Goal: Task Accomplishment & Management: Manage account settings

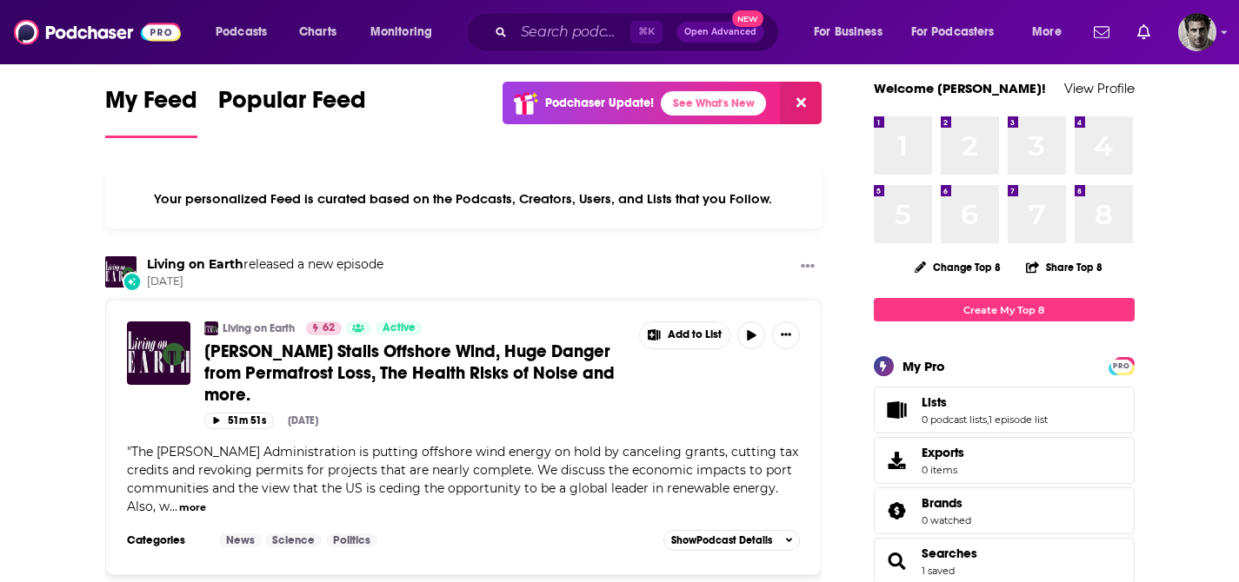
scroll to position [19, 0]
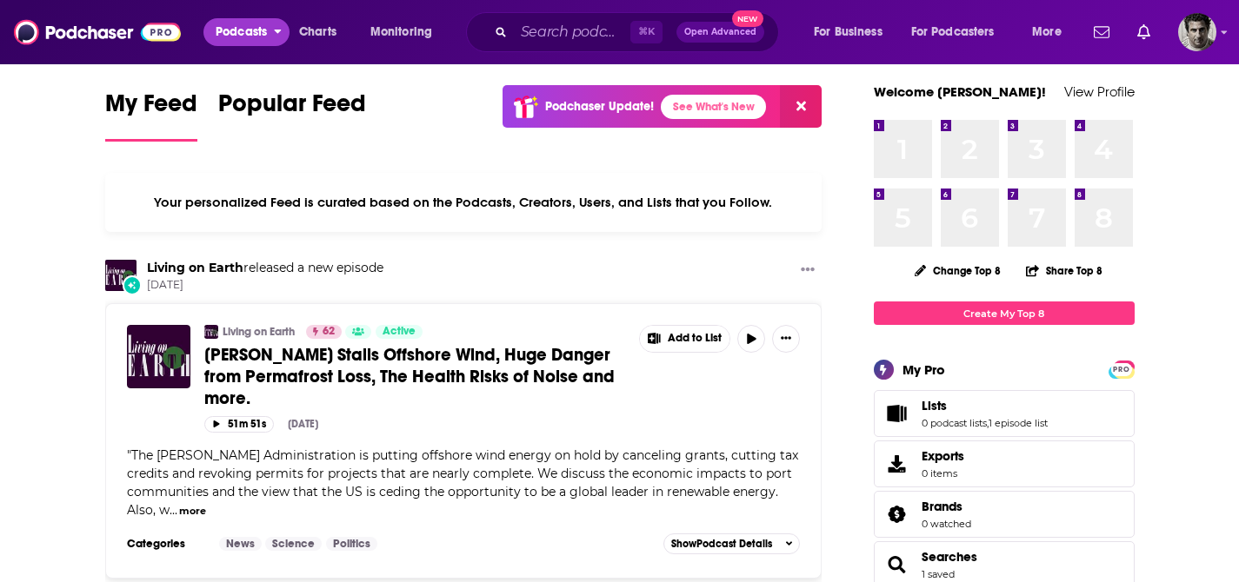
click at [267, 37] on span "Podcasts" at bounding box center [241, 32] width 51 height 24
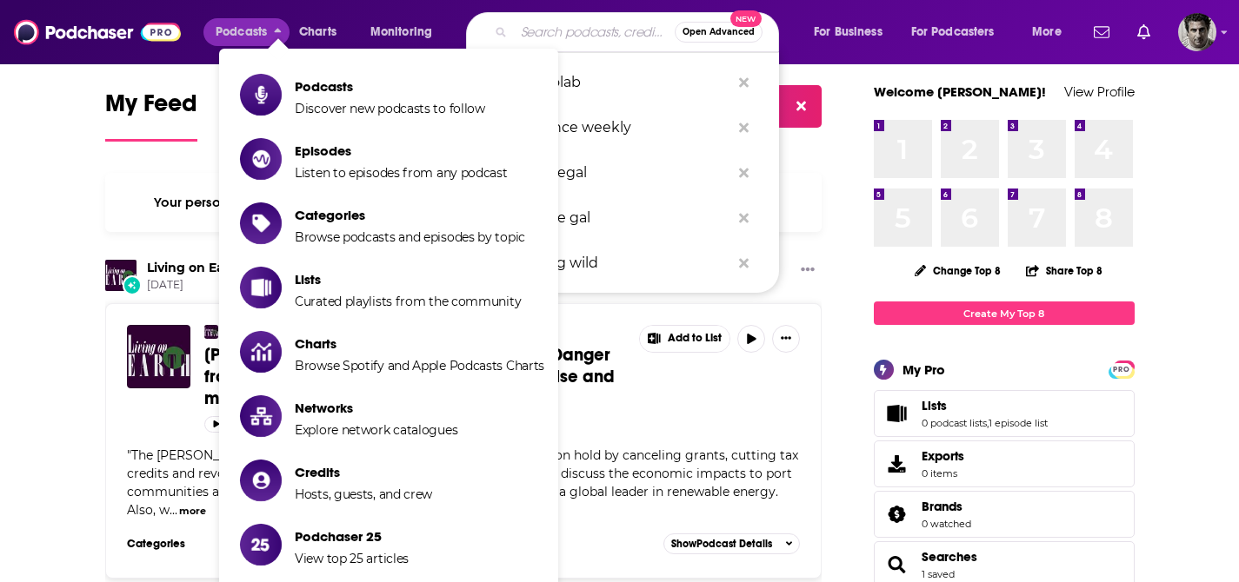
click at [571, 32] on input "Search podcasts, credits, & more..." at bounding box center [594, 32] width 161 height 28
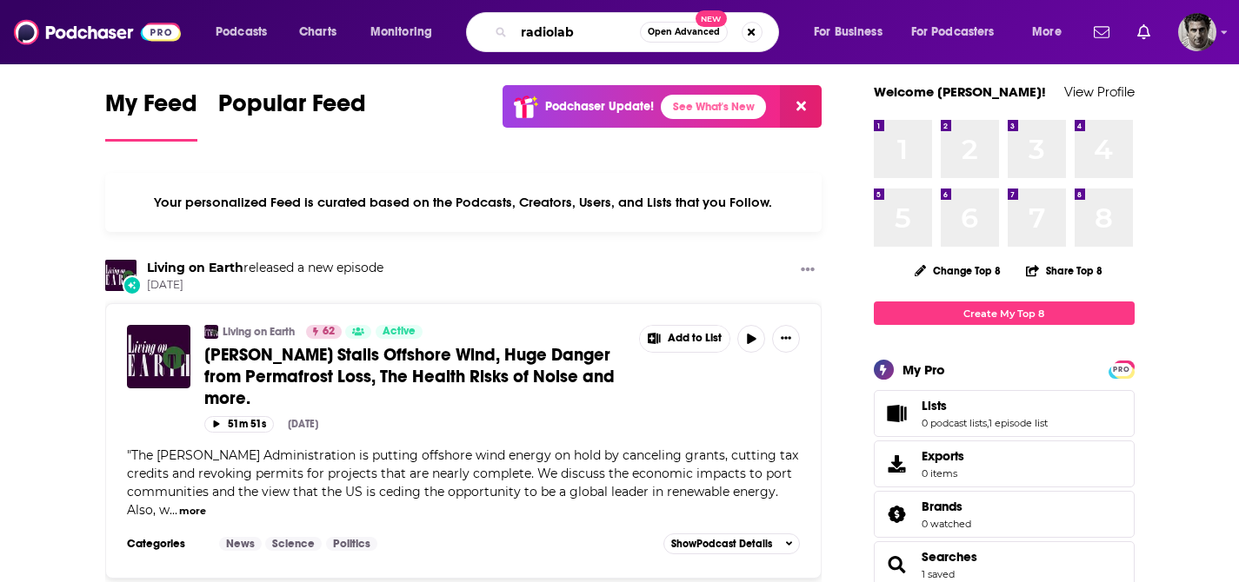
type input "radiolab"
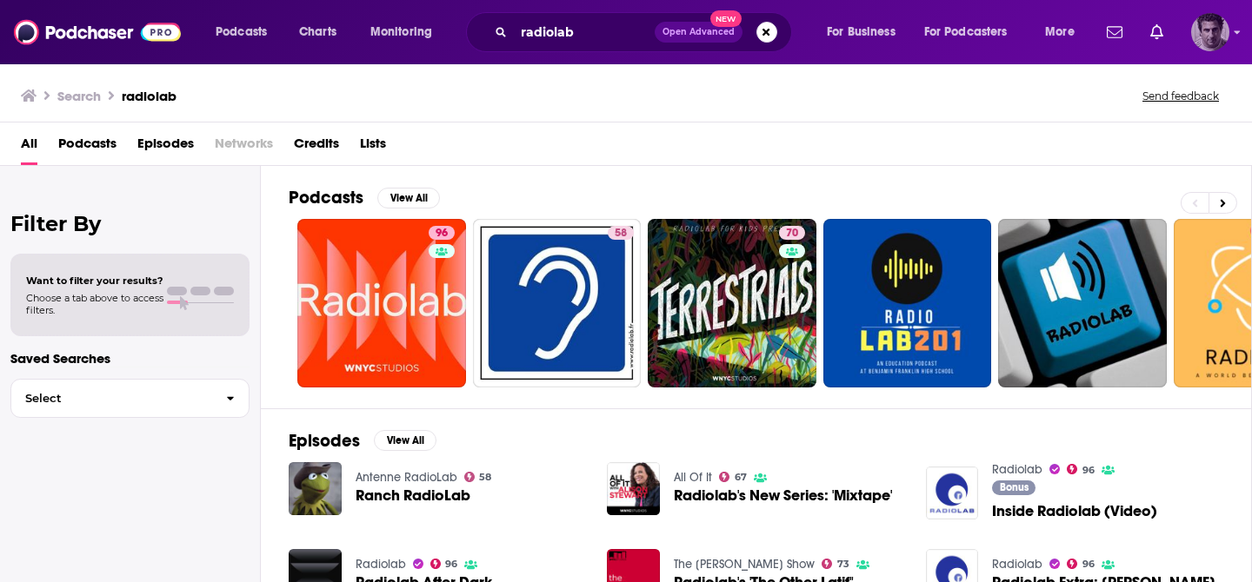
click at [1210, 35] on img "Logged in as GaryR" at bounding box center [1210, 32] width 38 height 38
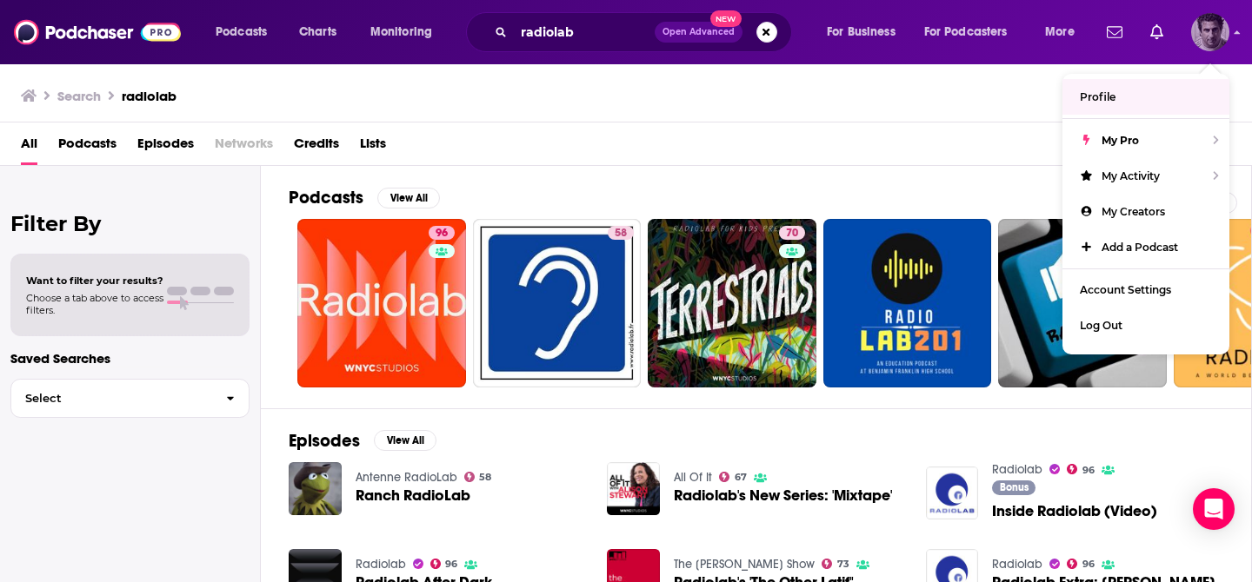
click at [1225, 35] on img "Logged in as GaryR" at bounding box center [1210, 32] width 38 height 38
click at [1106, 92] on span "Profile" at bounding box center [1098, 96] width 36 height 13
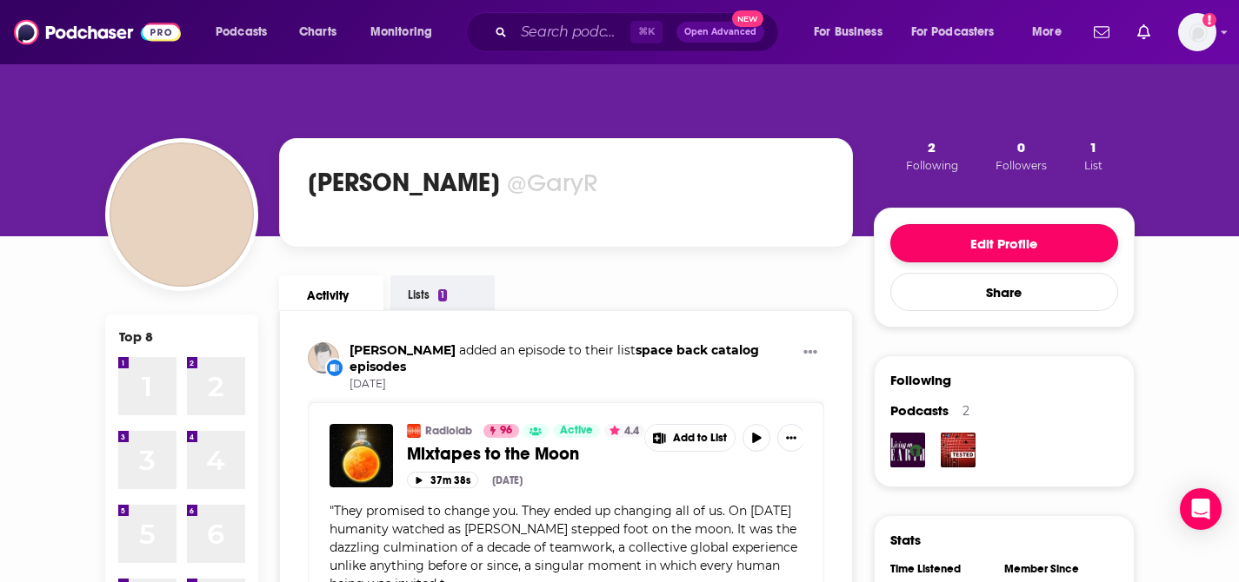
click at [1042, 241] on button "Edit Profile" at bounding box center [1004, 243] width 228 height 38
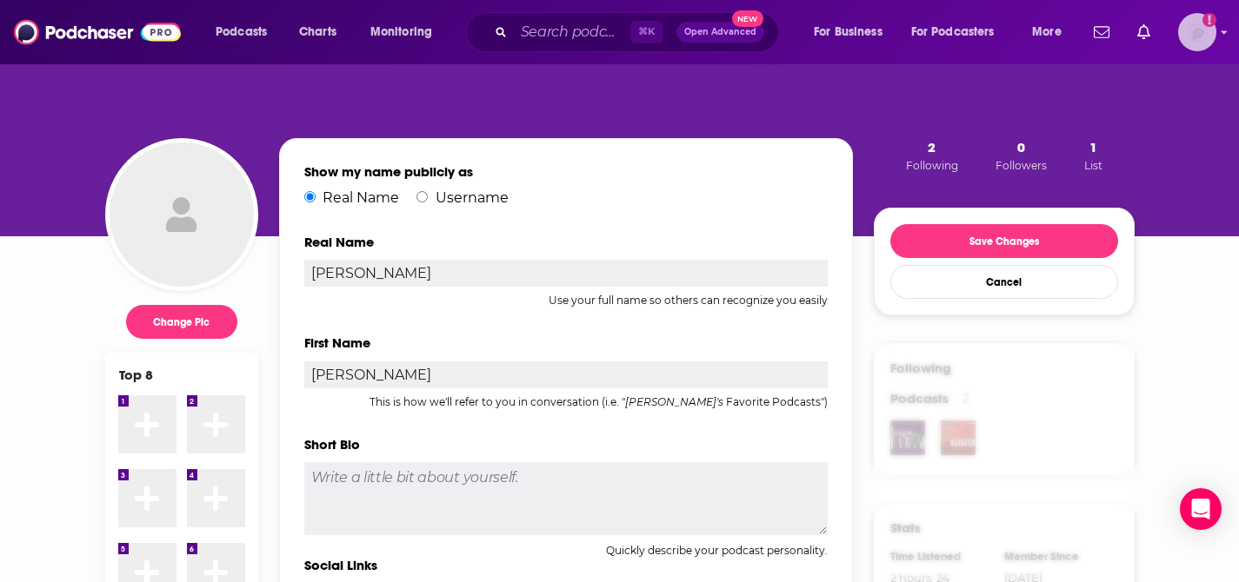
click at [1209, 27] on img "Logged in as GaryR" at bounding box center [1197, 32] width 38 height 38
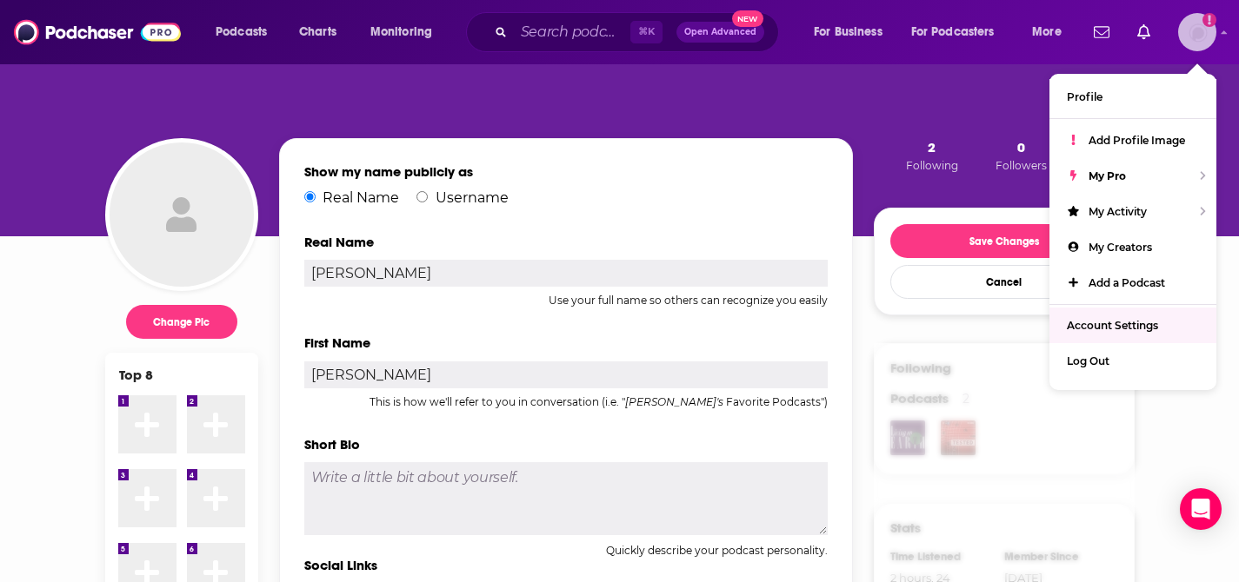
click at [1114, 319] on span "Account Settings" at bounding box center [1112, 325] width 91 height 13
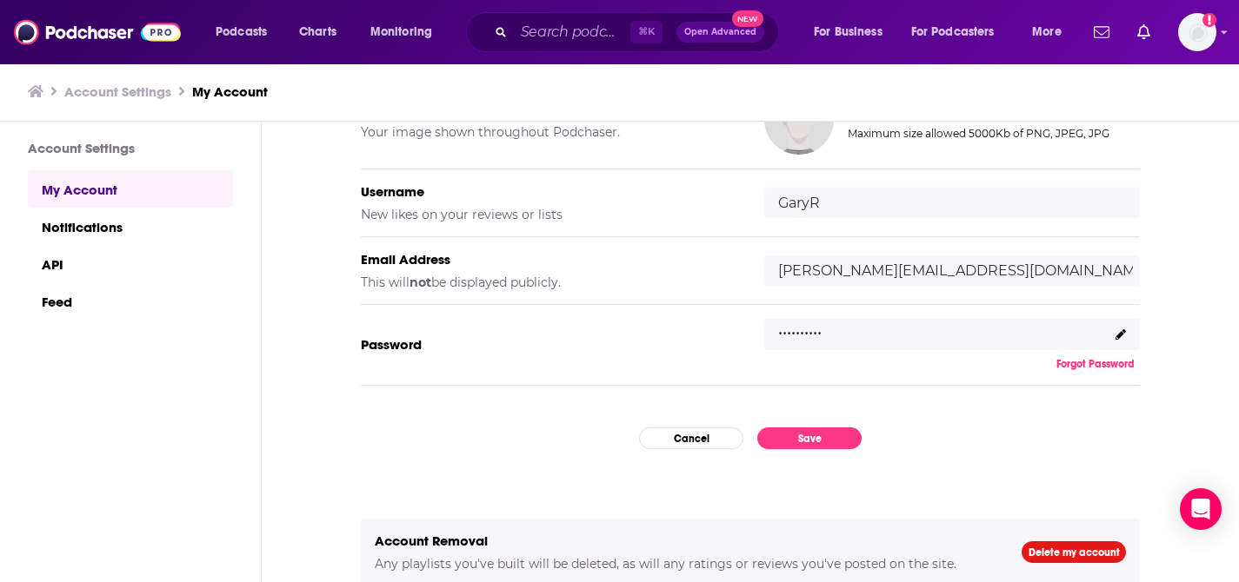
scroll to position [188, 0]
click at [992, 277] on input "[PERSON_NAME][EMAIL_ADDRESS][DOMAIN_NAME]" at bounding box center [952, 271] width 376 height 30
click at [1115, 335] on icon at bounding box center [1120, 334] width 10 height 10
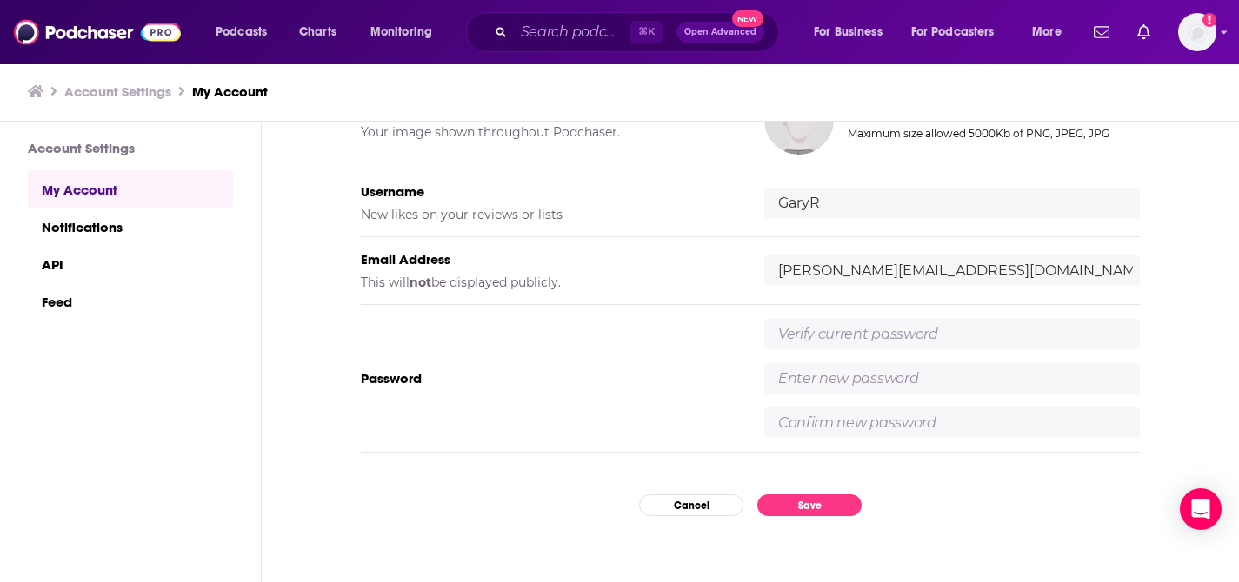
click at [669, 356] on div "Password" at bounding box center [750, 379] width 779 height 148
click at [820, 335] on input "text" at bounding box center [952, 334] width 376 height 30
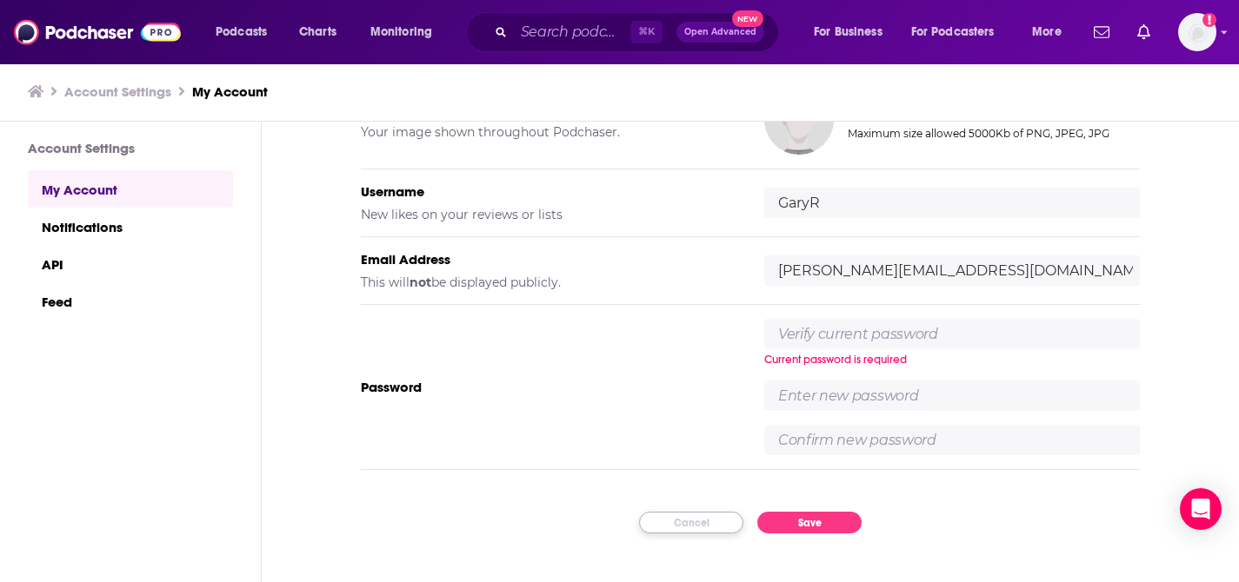
click at [703, 509] on div "My Account Credentials Profile Picture Your image shown throughout Podchaser. U…" at bounding box center [750, 353] width 977 height 462
click at [860, 326] on input "text" at bounding box center [952, 334] width 376 height 30
click at [801, 334] on input "text" at bounding box center [952, 334] width 376 height 30
click at [1202, 37] on img "Logged in as GaryR" at bounding box center [1197, 32] width 38 height 38
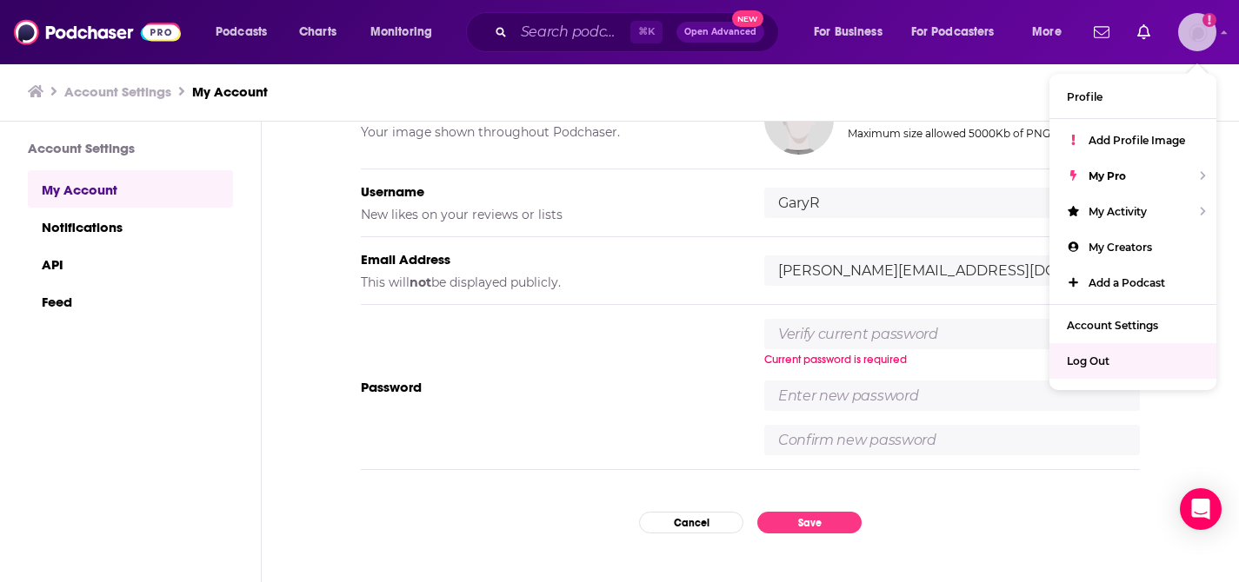
click at [1091, 360] on span "Log Out" at bounding box center [1088, 361] width 43 height 13
